Goal: Task Accomplishment & Management: Use online tool/utility

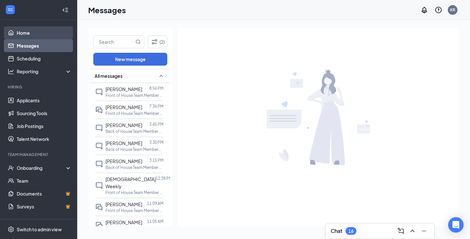
click at [35, 33] on link "Home" at bounding box center [44, 32] width 55 height 13
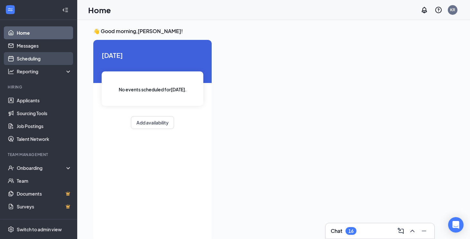
click at [23, 54] on link "Scheduling" at bounding box center [44, 58] width 55 height 13
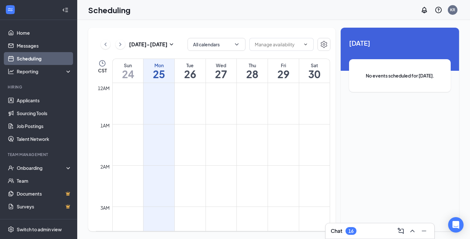
scroll to position [316, 0]
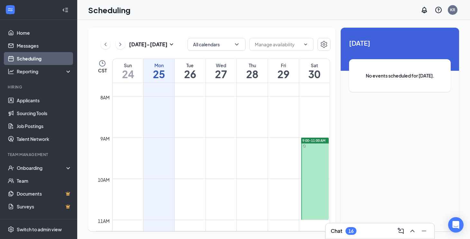
click at [191, 85] on td at bounding box center [221, 81] width 218 height 10
click at [189, 76] on h1 "26" at bounding box center [190, 74] width 31 height 11
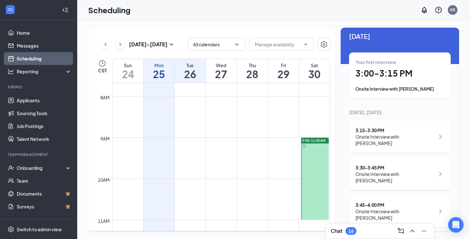
click at [382, 163] on div "3:30 - 3:45 PM Onsite Interview with [PERSON_NAME]" at bounding box center [400, 174] width 102 height 32
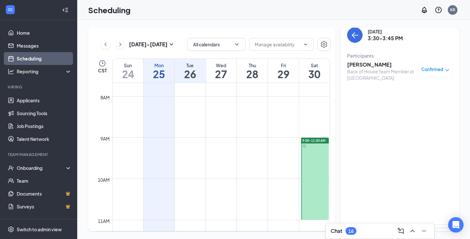
click at [365, 66] on h3 "[PERSON_NAME]" at bounding box center [381, 64] width 68 height 7
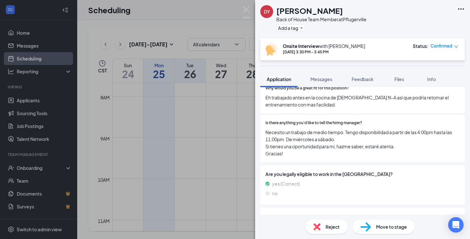
scroll to position [336, 0]
click at [218, 123] on div "DY [PERSON_NAME] Back of House Team Member at Pflugerville Add a tag Onsite Int…" at bounding box center [235, 119] width 470 height 239
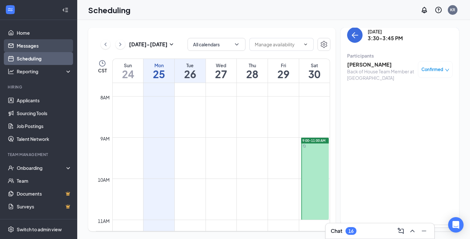
click at [64, 50] on link "Messages" at bounding box center [44, 45] width 55 height 13
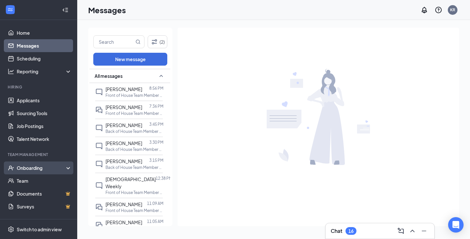
click at [58, 168] on div "Onboarding" at bounding box center [42, 168] width 50 height 6
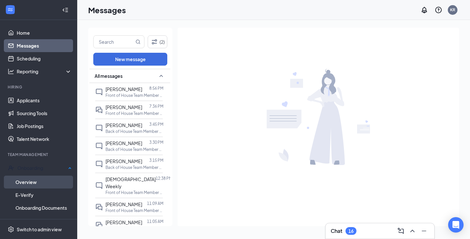
click at [58, 176] on link "Overview" at bounding box center [43, 182] width 56 height 13
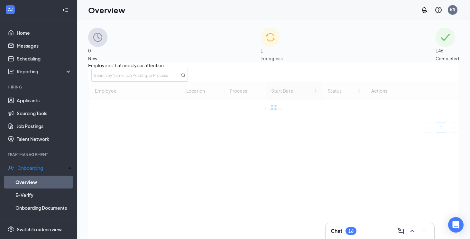
click at [261, 44] on img at bounding box center [270, 37] width 19 height 19
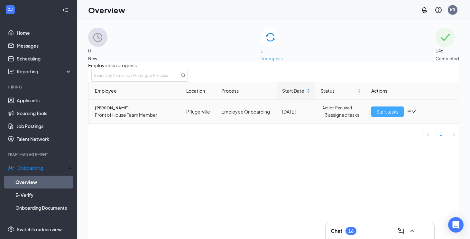
click at [380, 115] on span "Start tasks" at bounding box center [387, 111] width 22 height 7
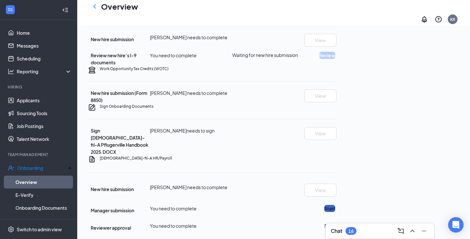
scroll to position [240, 0]
click at [335, 205] on button "Start" at bounding box center [329, 208] width 11 height 7
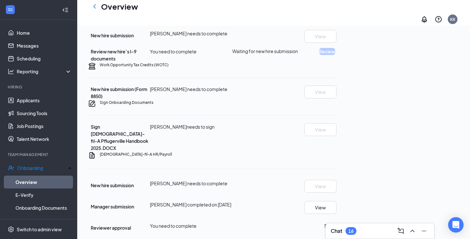
scroll to position [114, 0]
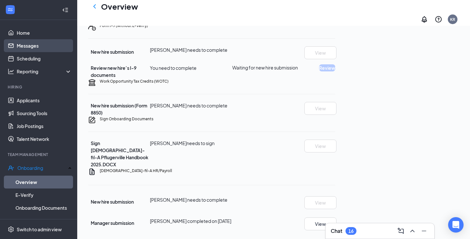
click at [37, 47] on link "Messages" at bounding box center [44, 45] width 55 height 13
